Goal: Task Accomplishment & Management: Use online tool/utility

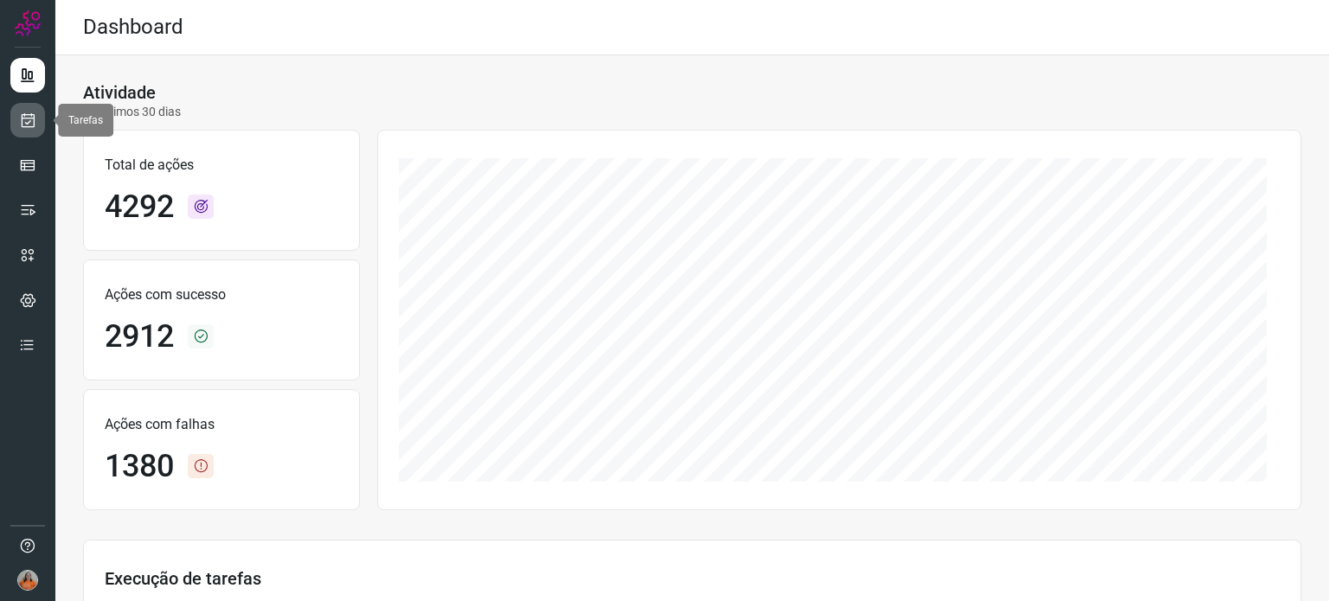
click at [28, 124] on icon at bounding box center [28, 120] width 18 height 17
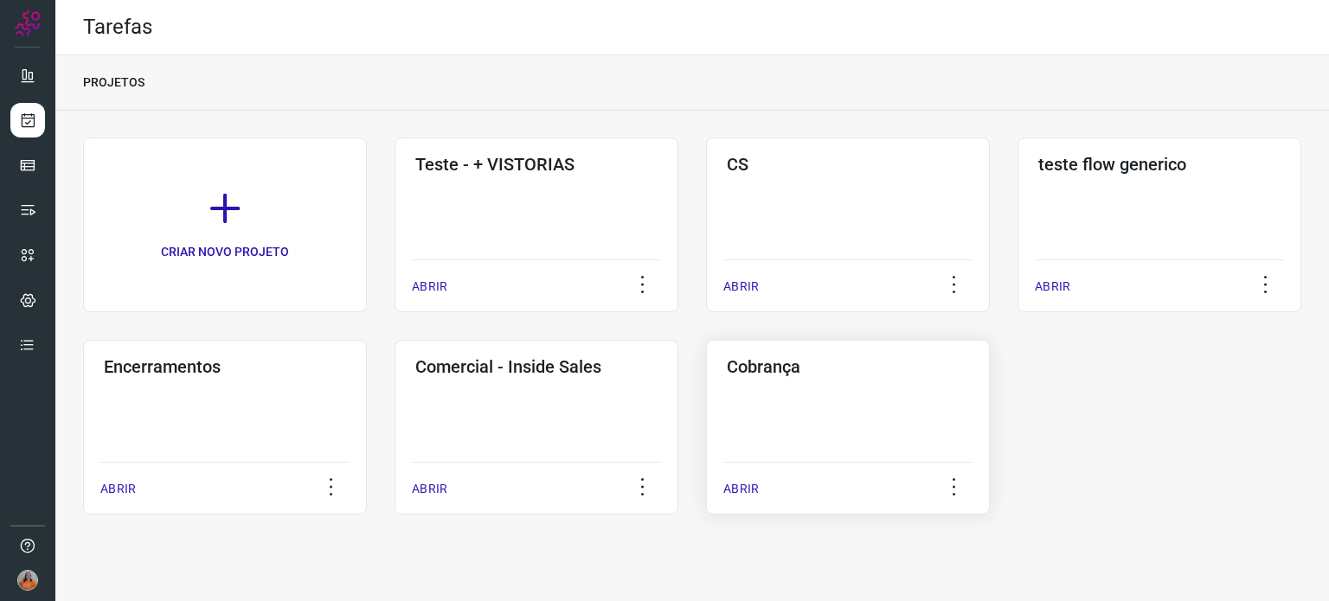
click at [849, 390] on div "Cobrança ABRIR" at bounding box center [848, 427] width 284 height 175
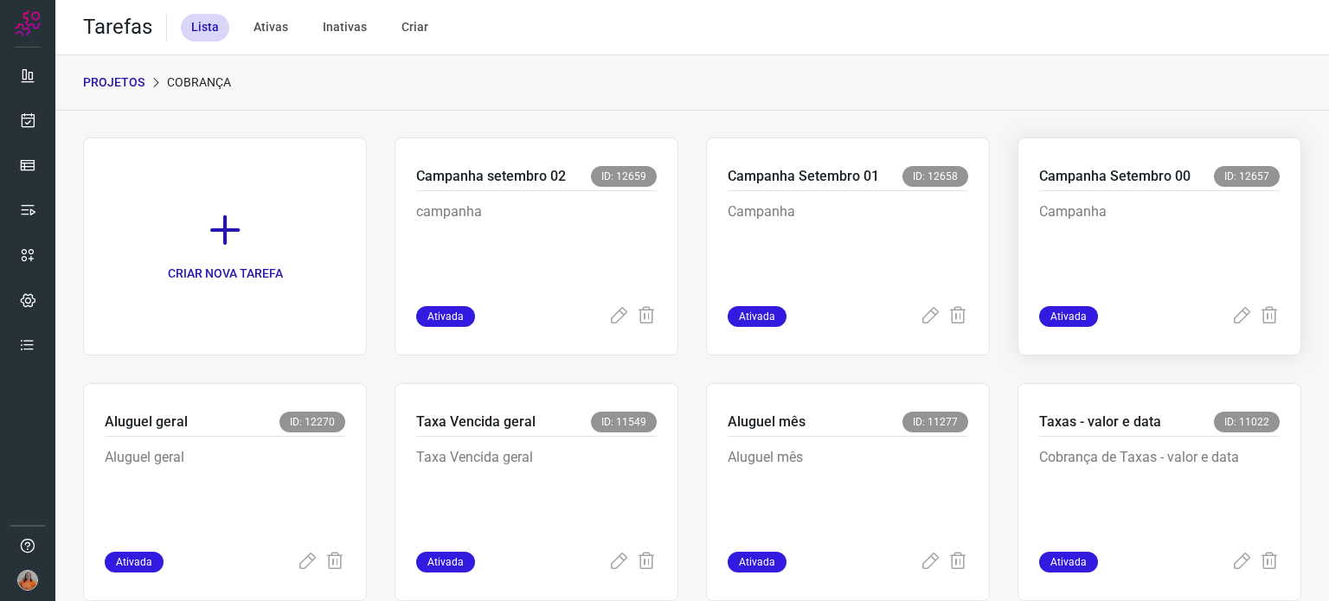
click at [1187, 267] on p "Campanha" at bounding box center [1159, 245] width 240 height 87
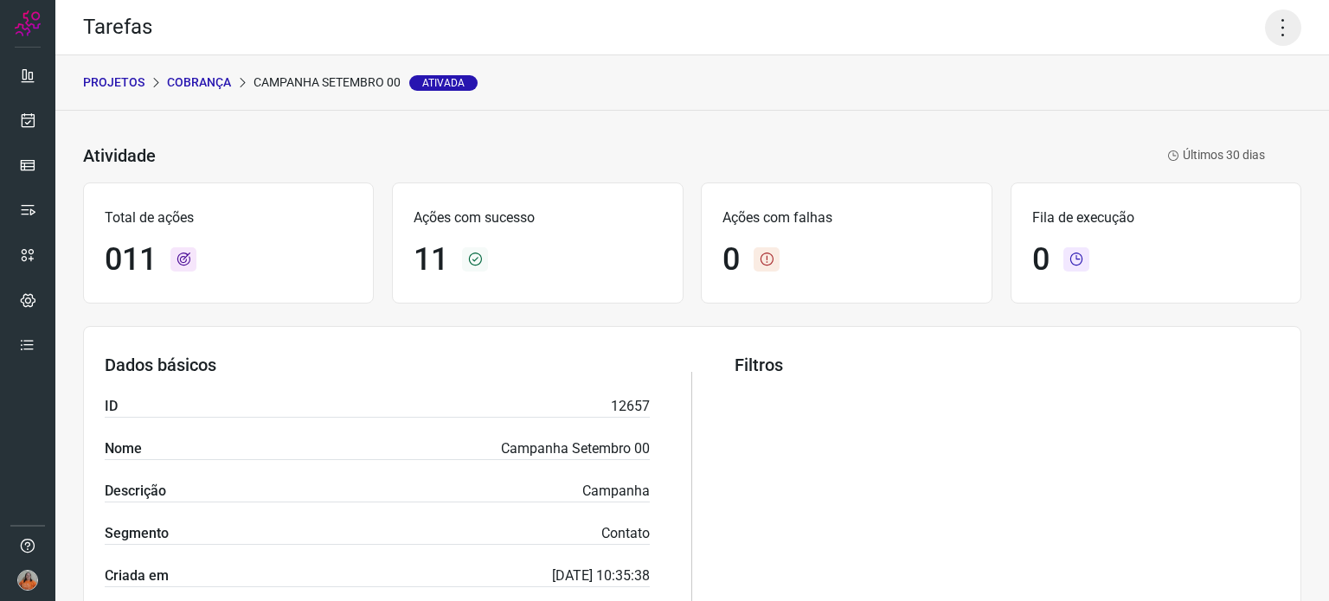
click at [1266, 39] on icon at bounding box center [1283, 28] width 36 height 36
click at [1206, 107] on li "Executar" at bounding box center [1208, 113] width 157 height 28
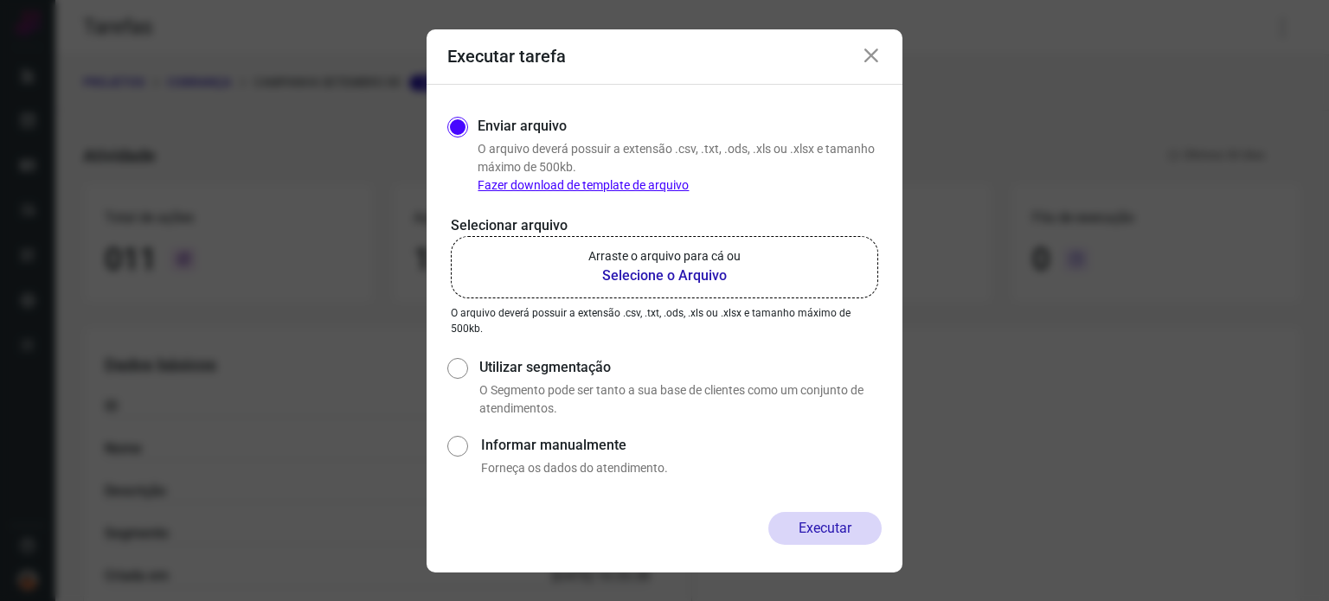
click at [654, 282] on b "Selecione o Arquivo" at bounding box center [664, 276] width 152 height 21
click at [0, 0] on input "Arraste o arquivo para cá ou Selecione o Arquivo" at bounding box center [0, 0] width 0 height 0
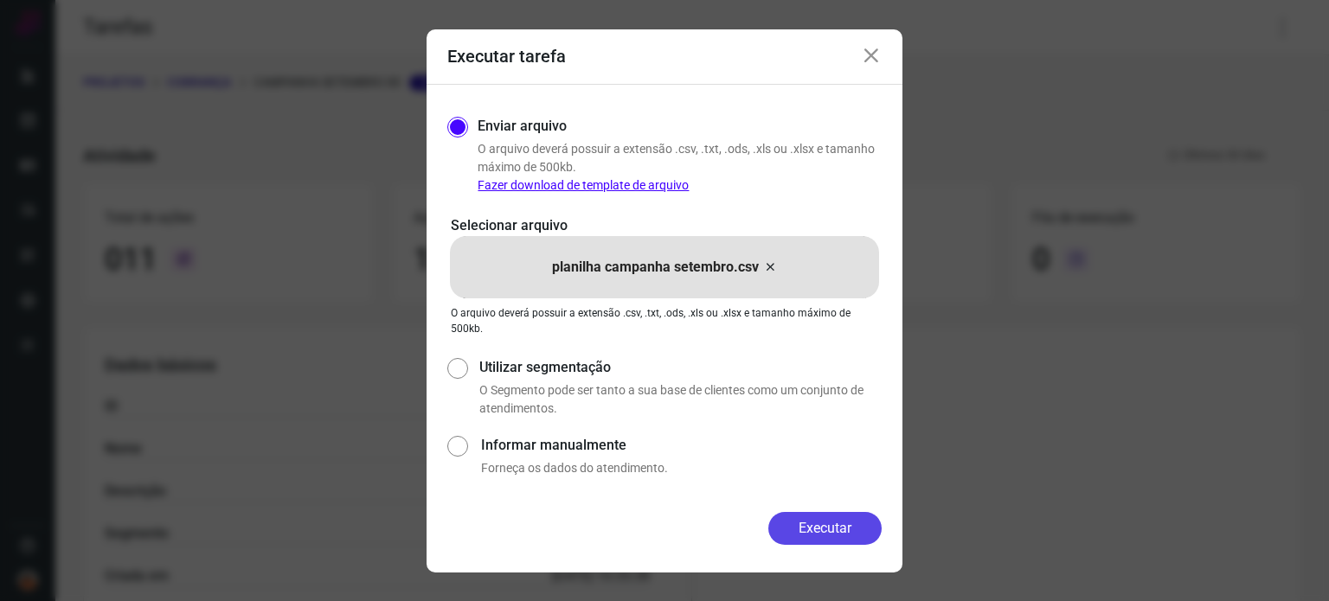
click at [803, 527] on button "Executar" at bounding box center [824, 528] width 113 height 33
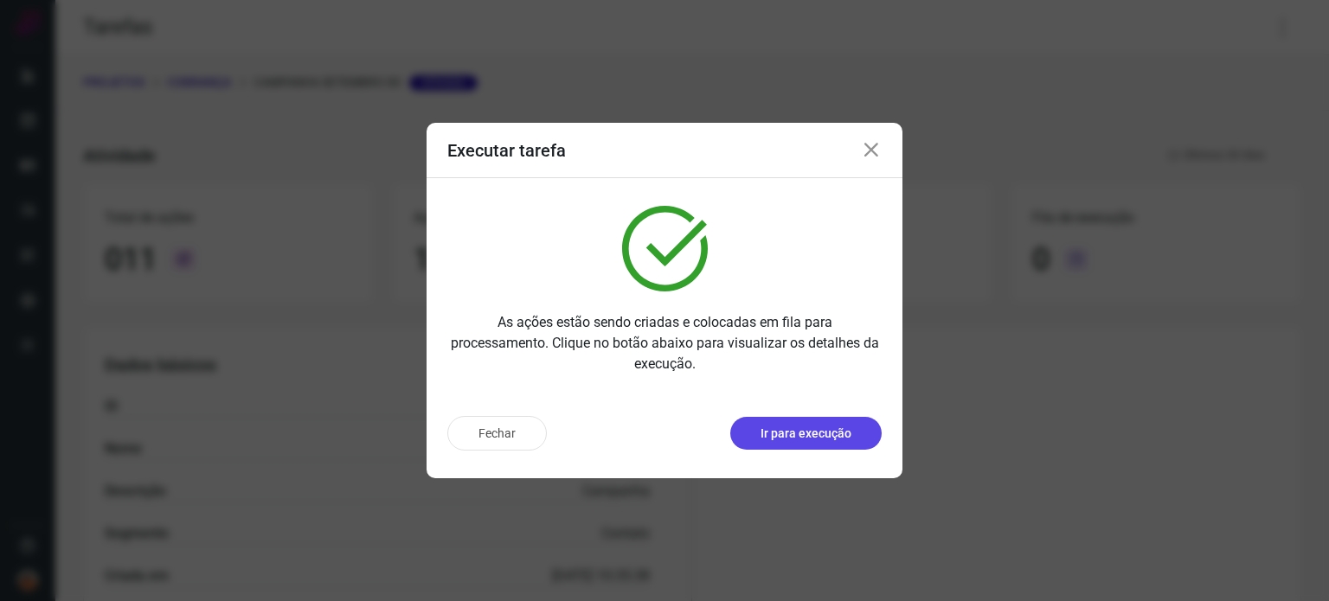
click at [824, 439] on p "Ir para execução" at bounding box center [805, 434] width 91 height 18
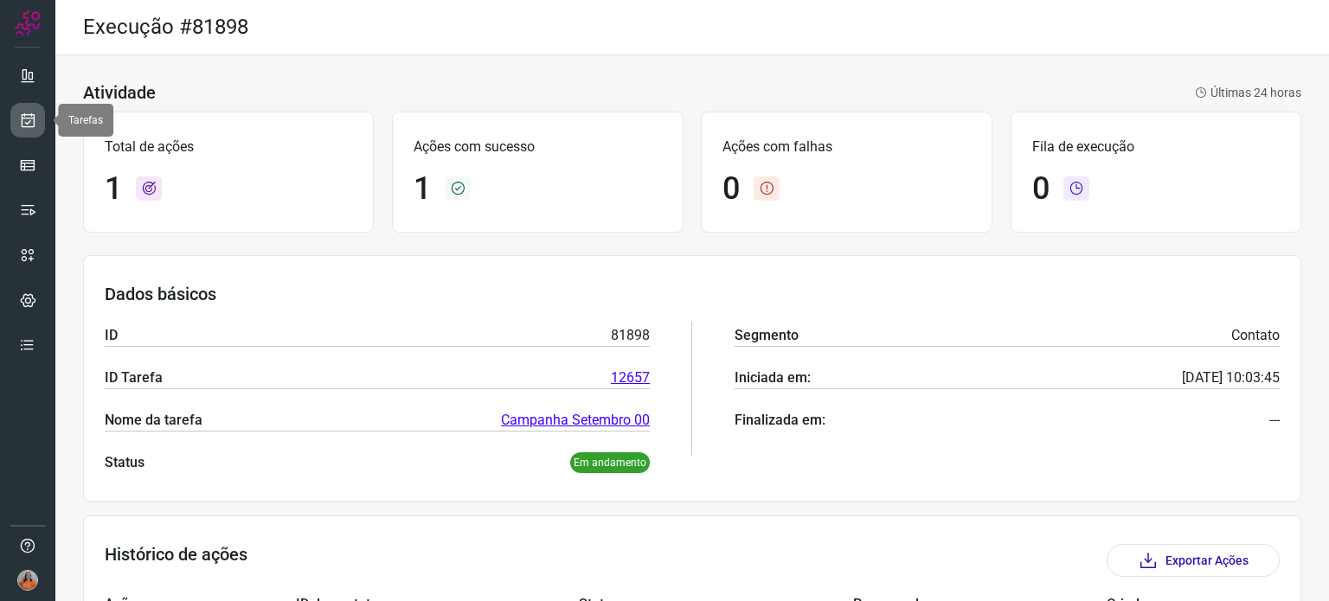
click at [20, 118] on icon at bounding box center [28, 120] width 18 height 17
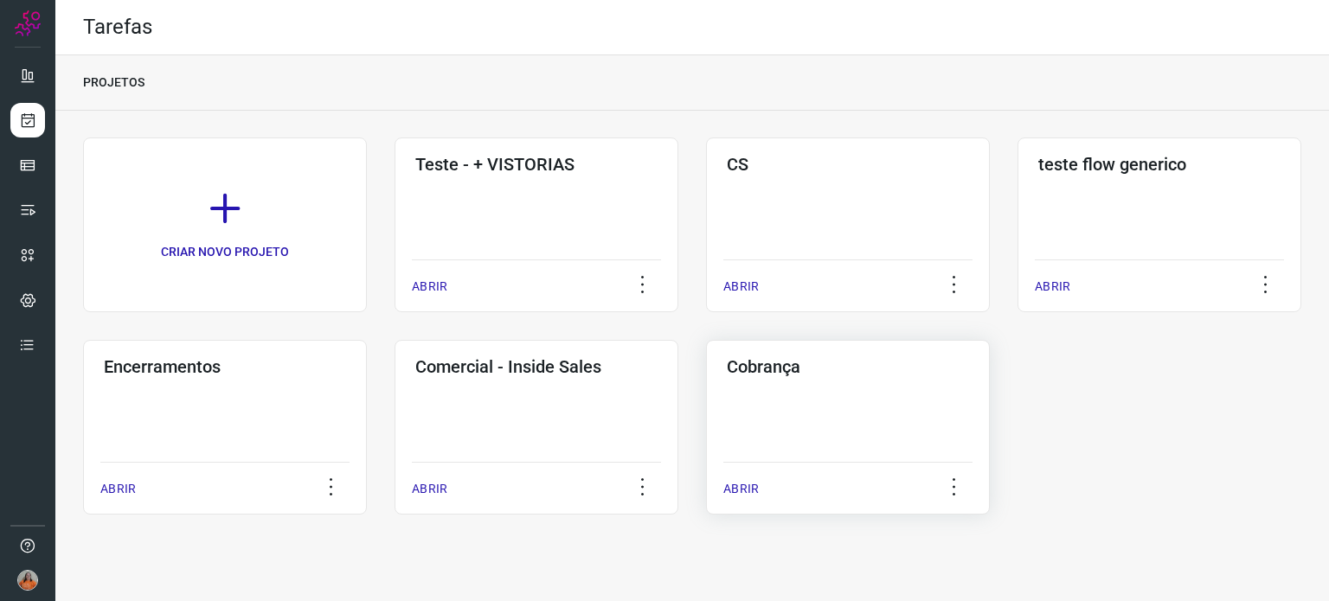
click at [791, 397] on div "Cobrança ABRIR" at bounding box center [848, 427] width 284 height 175
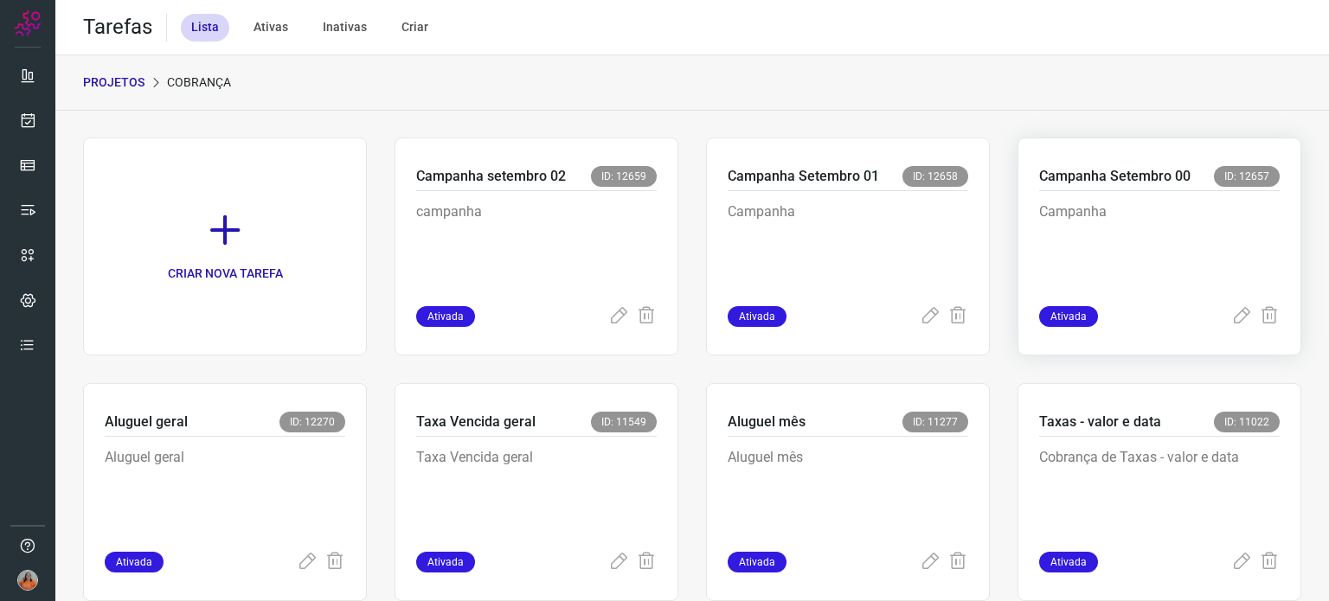
click at [1119, 234] on p "Campanha" at bounding box center [1159, 245] width 240 height 87
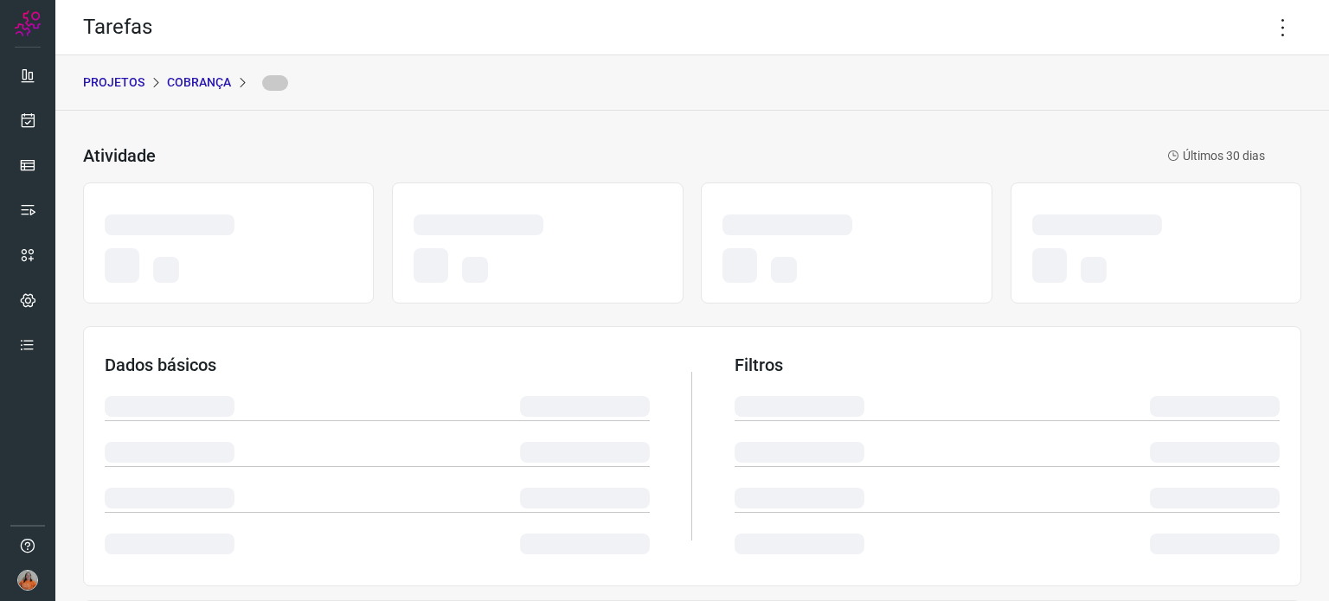
click at [1119, 234] on div at bounding box center [1097, 225] width 130 height 21
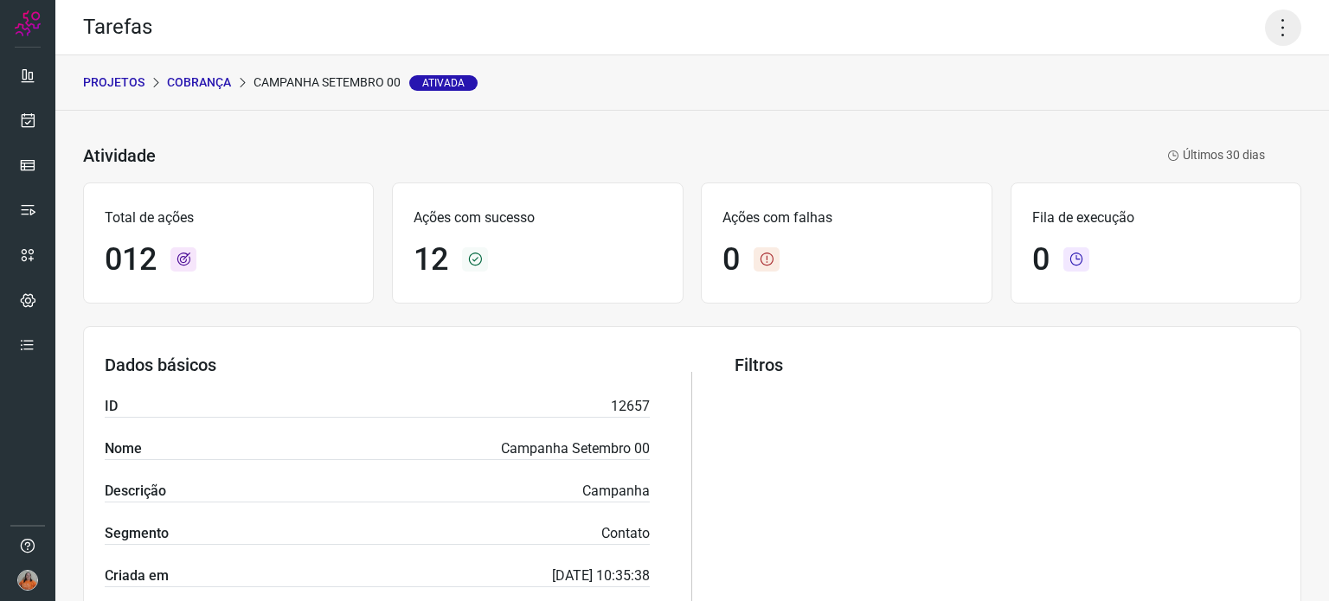
click at [1265, 26] on icon at bounding box center [1283, 28] width 36 height 36
click at [1228, 110] on li "Executar" at bounding box center [1208, 113] width 157 height 28
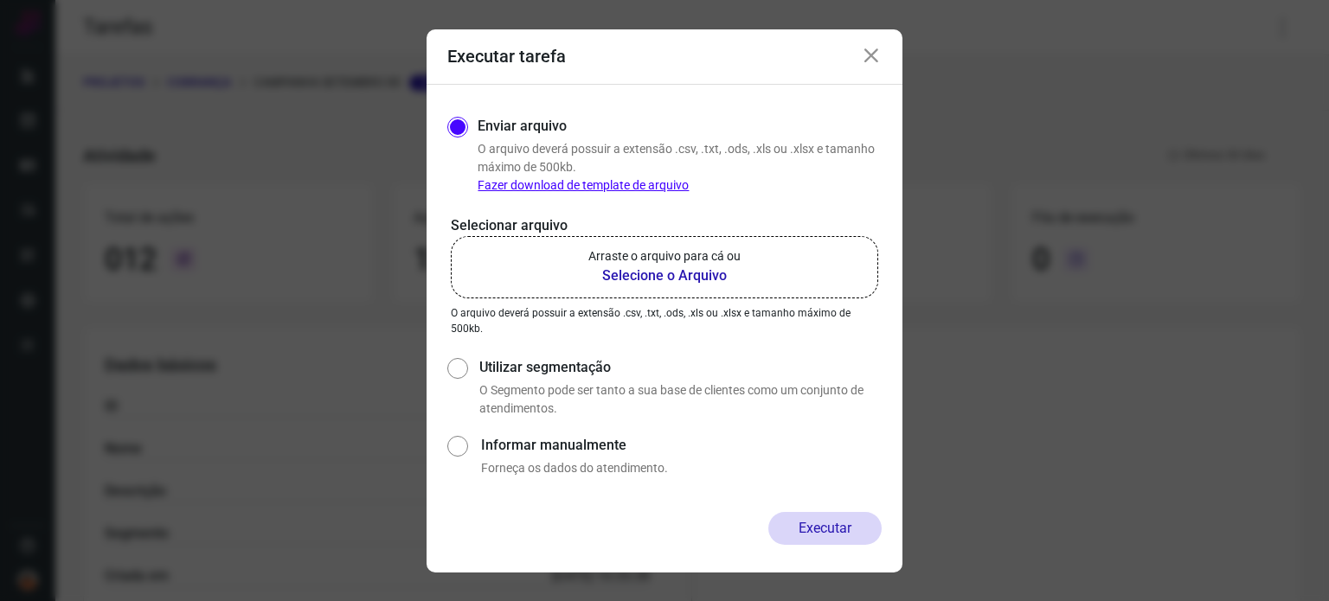
click at [870, 52] on icon at bounding box center [871, 56] width 21 height 21
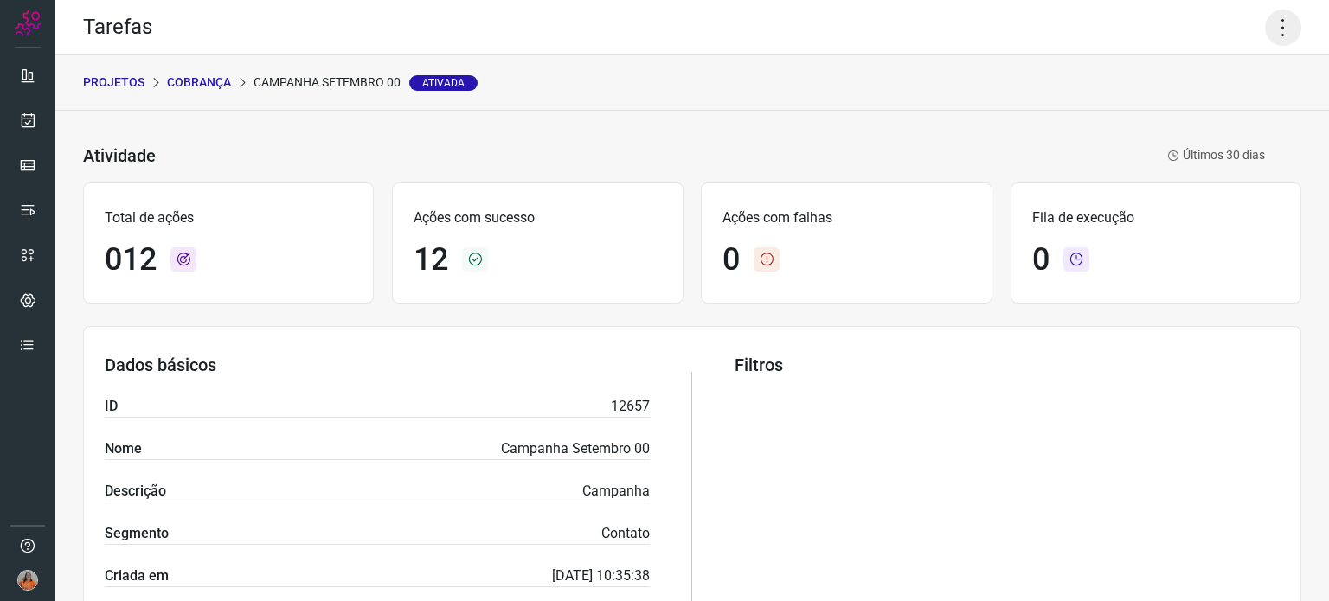
click at [1273, 31] on icon at bounding box center [1283, 28] width 36 height 36
click at [1211, 115] on li "Executar" at bounding box center [1208, 113] width 157 height 28
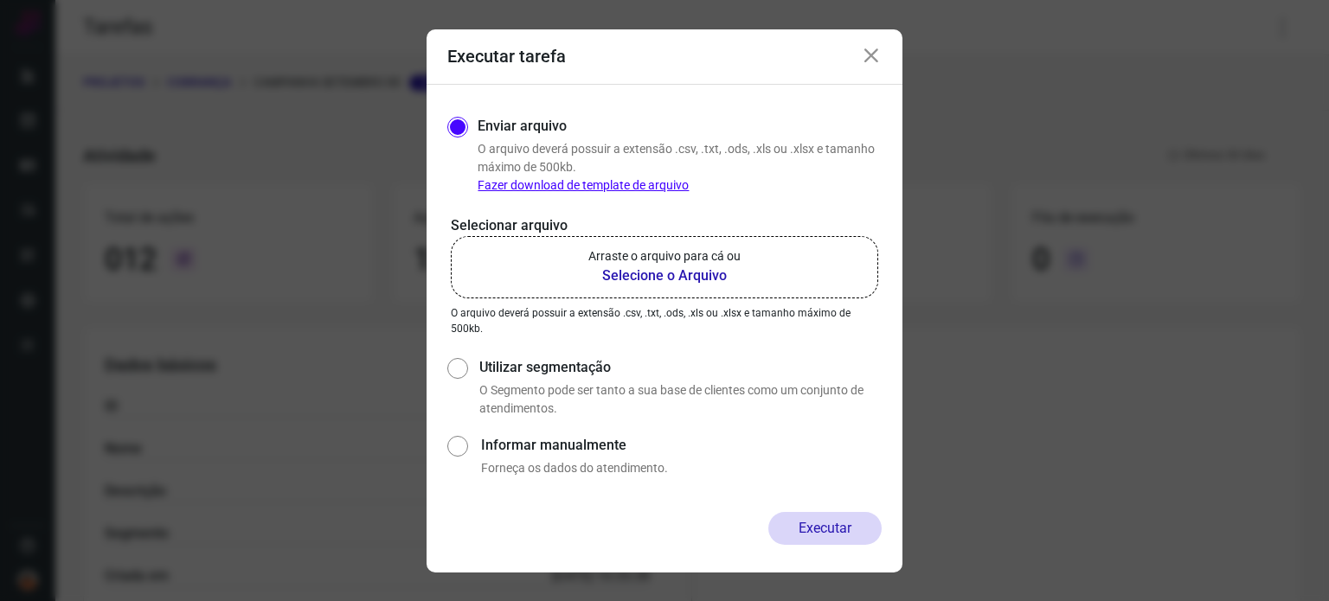
click at [663, 274] on b "Selecione o Arquivo" at bounding box center [664, 276] width 152 height 21
click at [0, 0] on input "Arraste o arquivo para cá ou Selecione o Arquivo" at bounding box center [0, 0] width 0 height 0
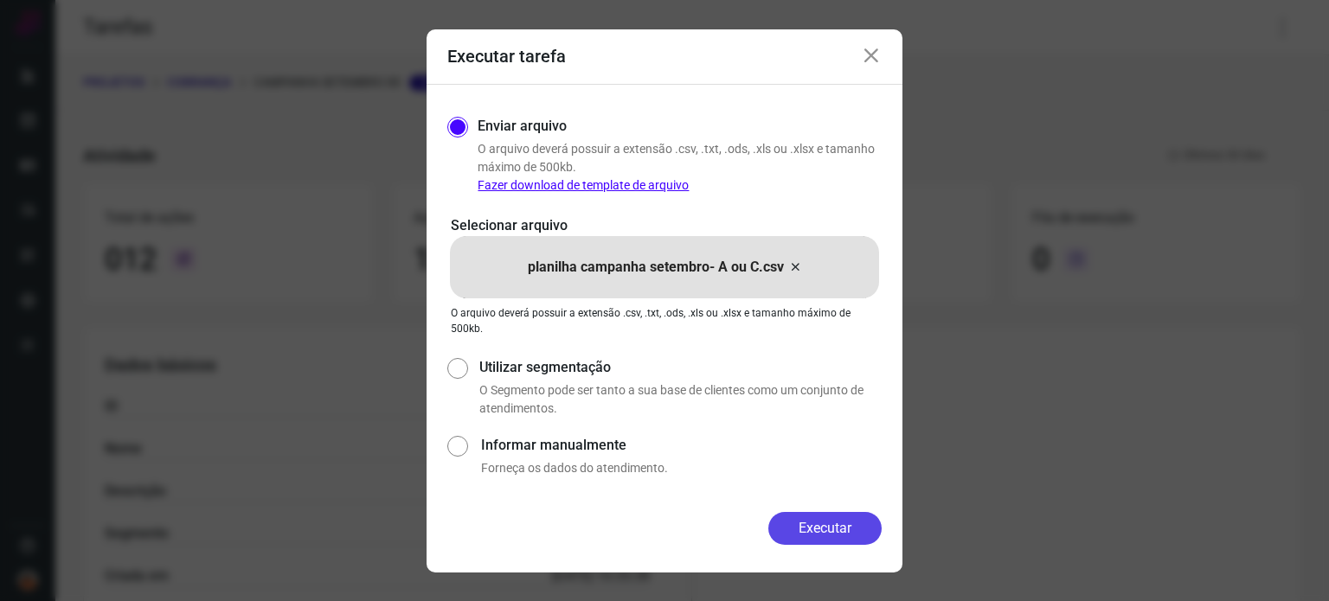
click at [843, 524] on button "Executar" at bounding box center [824, 528] width 113 height 33
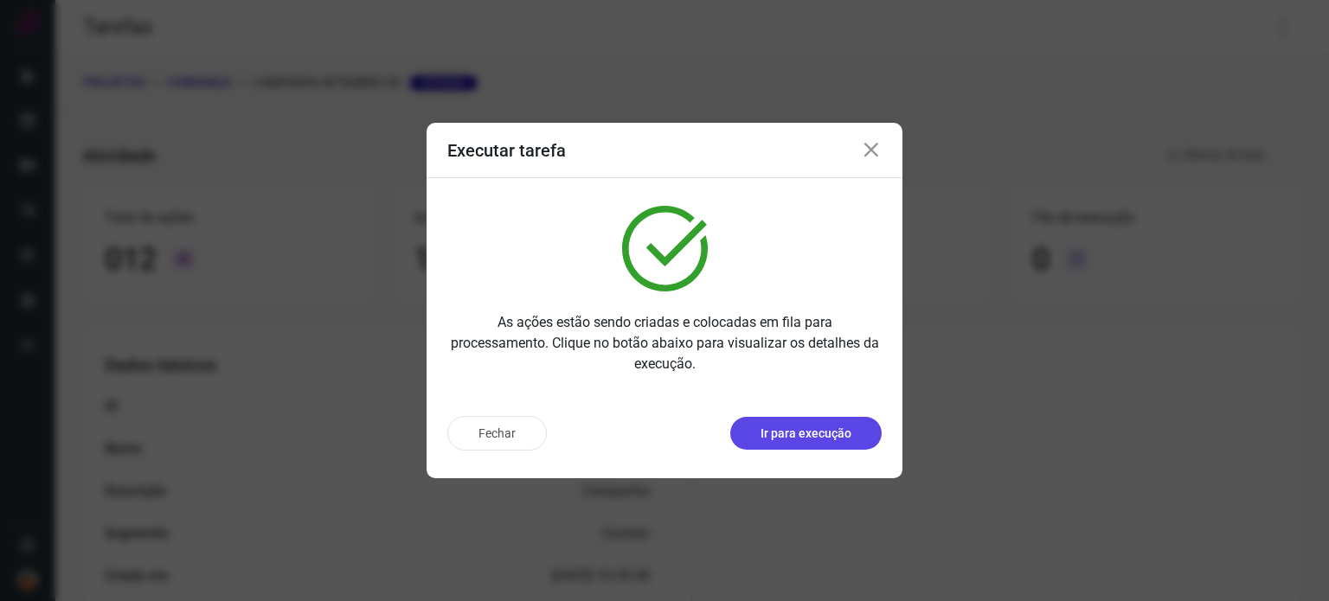
click at [793, 430] on p "Ir para execução" at bounding box center [805, 434] width 91 height 18
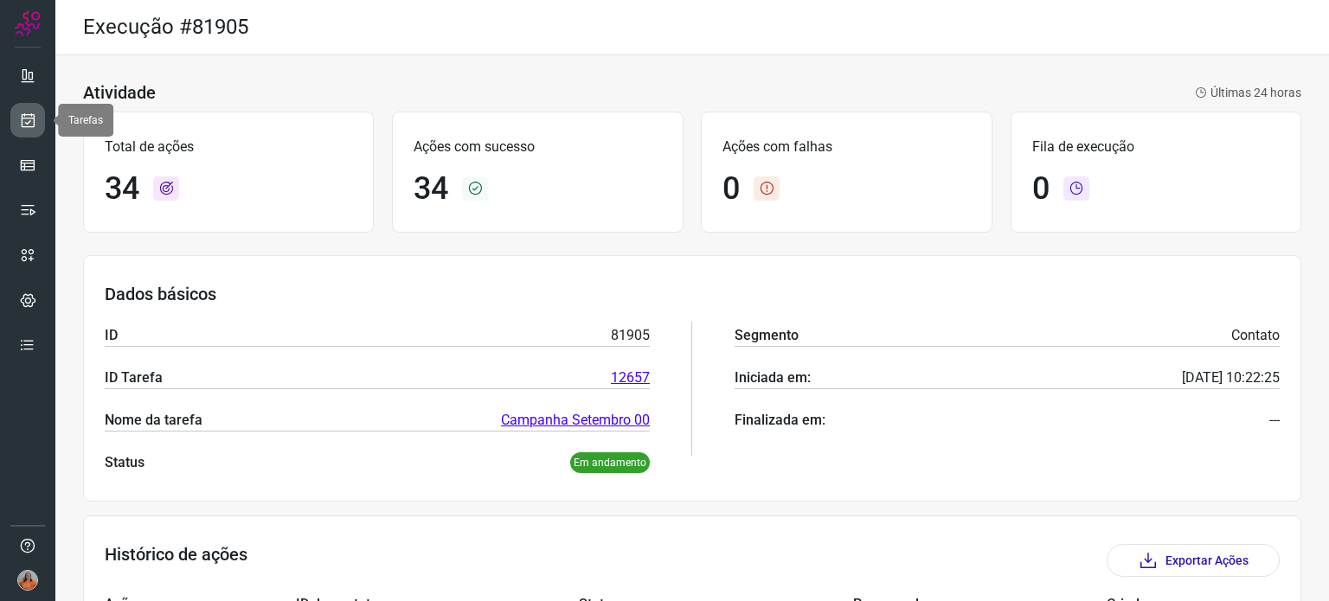
click at [31, 126] on icon at bounding box center [28, 120] width 18 height 17
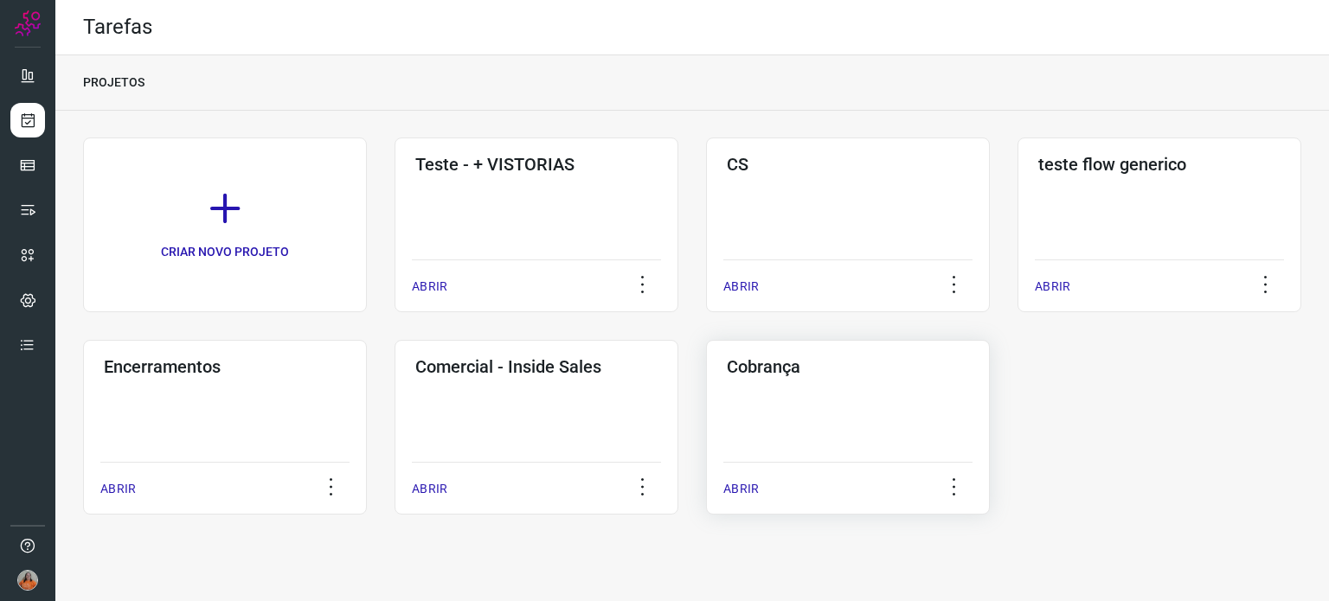
click at [827, 383] on div "Cobrança ABRIR" at bounding box center [848, 427] width 284 height 175
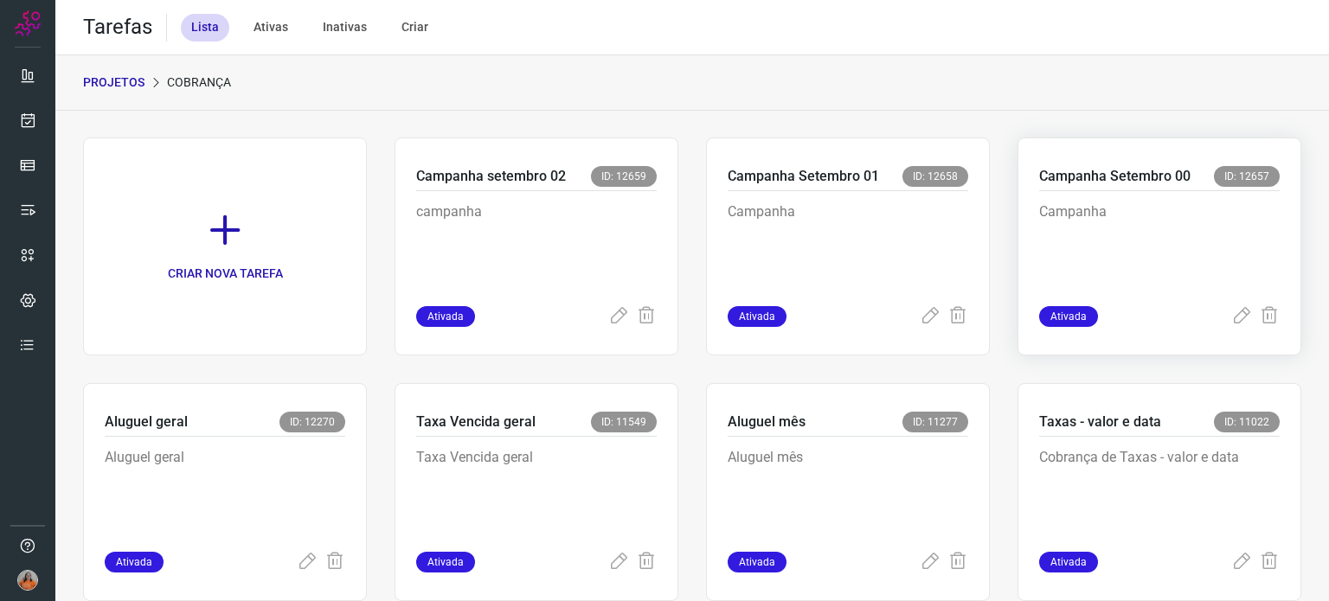
click at [1191, 215] on p "Campanha" at bounding box center [1159, 245] width 240 height 87
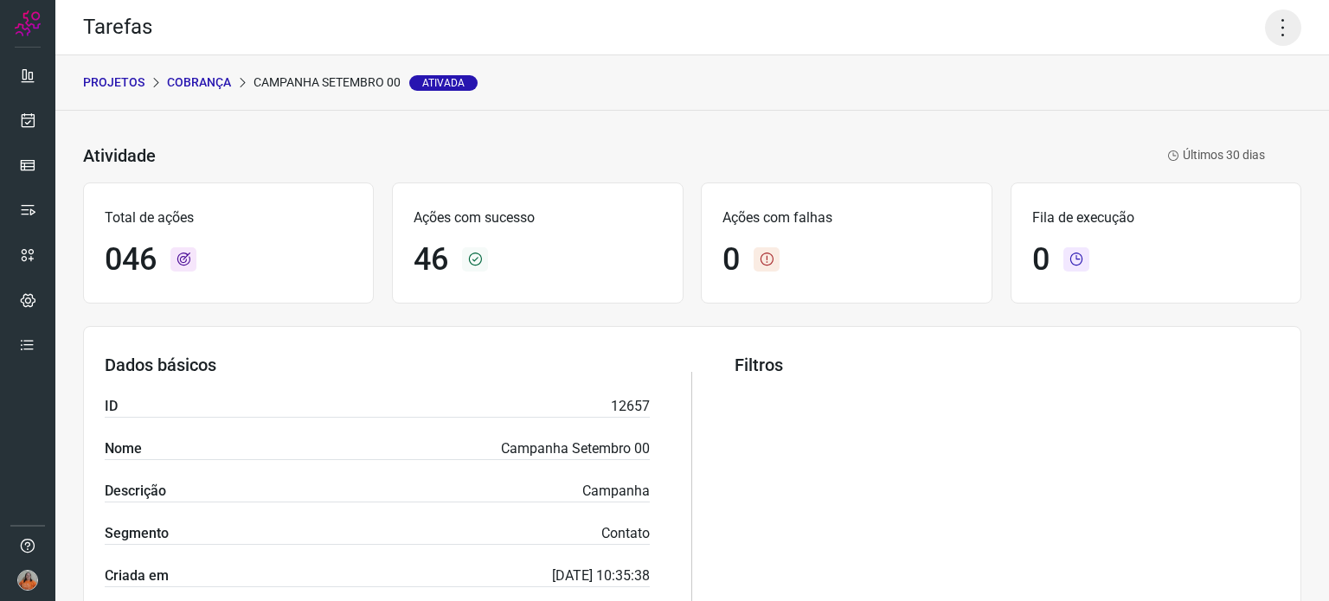
click at [1275, 34] on icon at bounding box center [1283, 28] width 36 height 36
click at [1211, 112] on li "Executar" at bounding box center [1208, 113] width 157 height 28
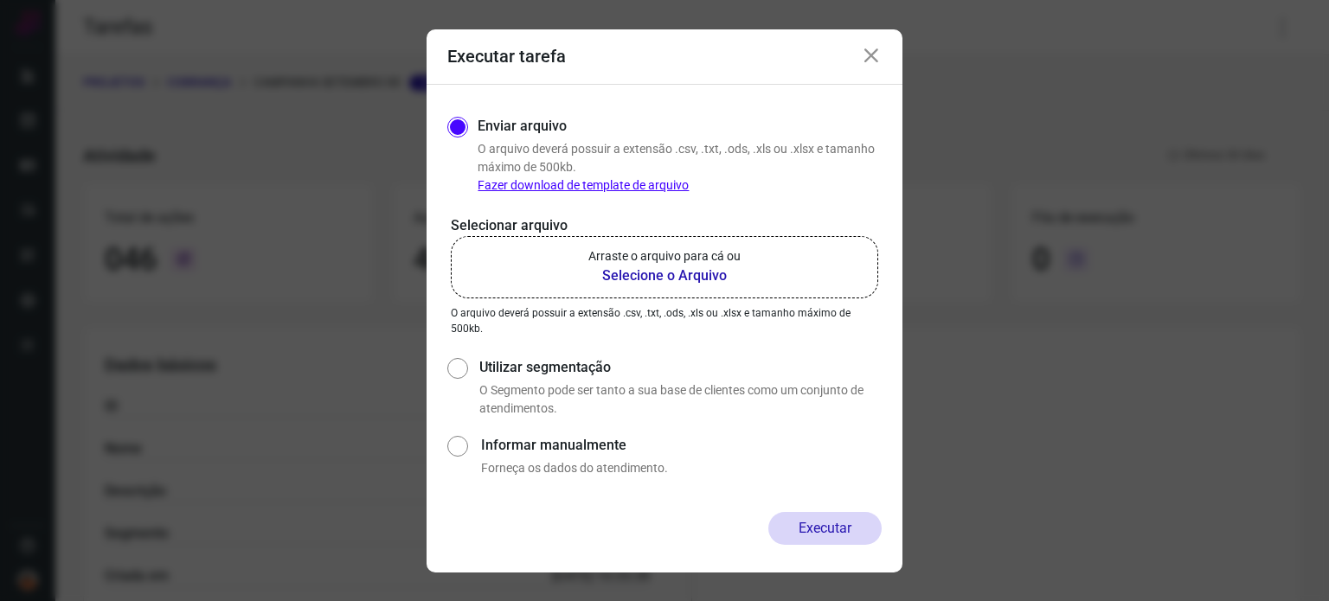
click at [631, 273] on b "Selecione o Arquivo" at bounding box center [664, 276] width 152 height 21
click at [0, 0] on input "Arraste o arquivo para cá ou Selecione o Arquivo" at bounding box center [0, 0] width 0 height 0
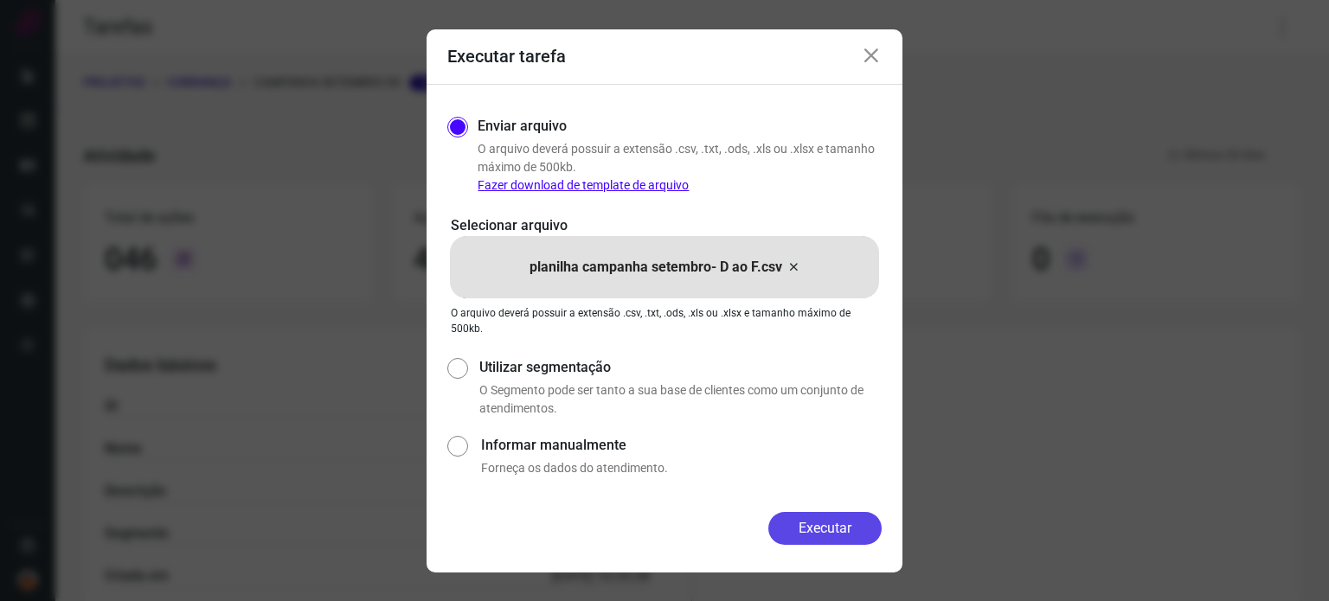
click at [821, 530] on button "Executar" at bounding box center [824, 528] width 113 height 33
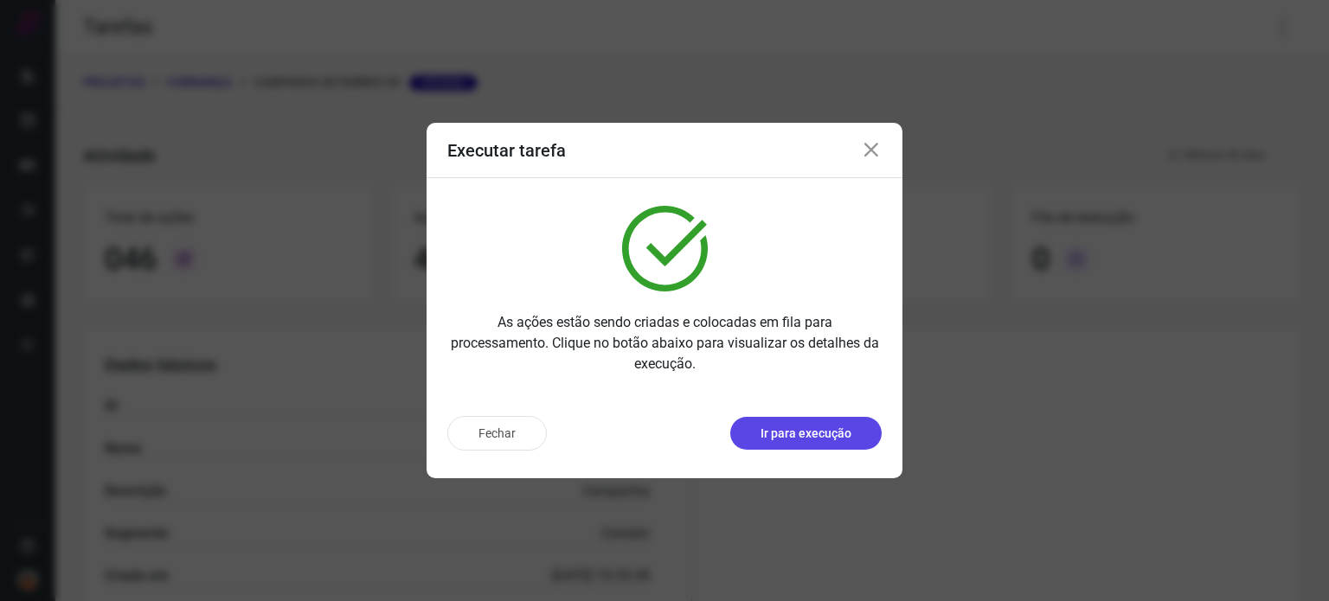
click at [799, 441] on p "Ir para execução" at bounding box center [805, 434] width 91 height 18
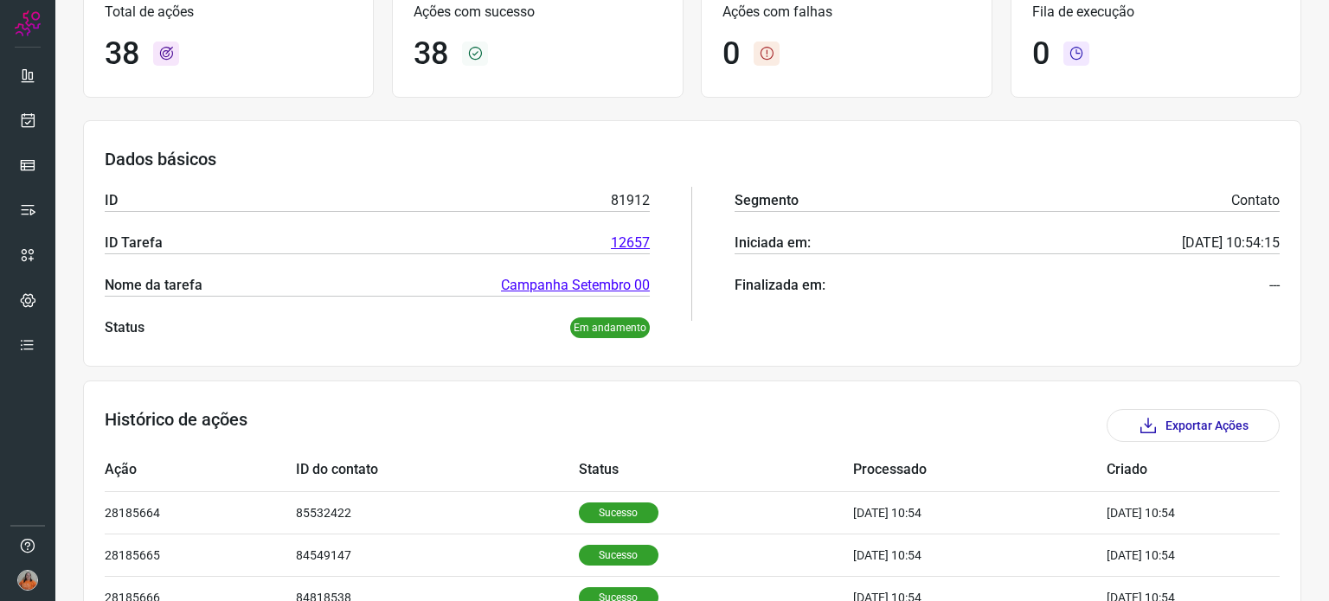
scroll to position [87, 0]
